Goal: Task Accomplishment & Management: Complete application form

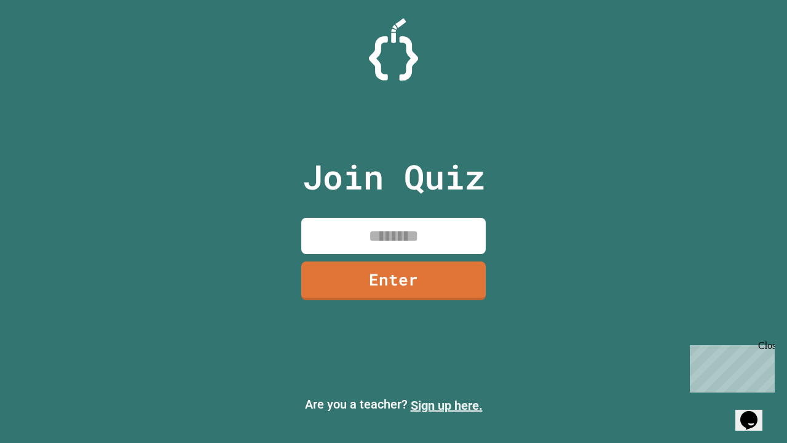
click at [446, 405] on link "Sign up here." at bounding box center [447, 405] width 72 height 15
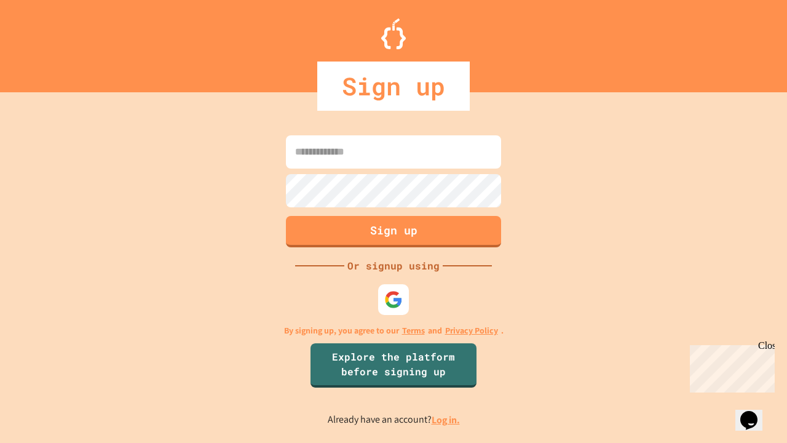
click at [446, 419] on link "Log in." at bounding box center [445, 419] width 28 height 13
